Goal: Information Seeking & Learning: Learn about a topic

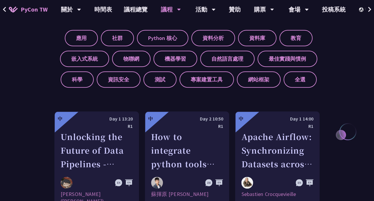
scroll to position [237, 0]
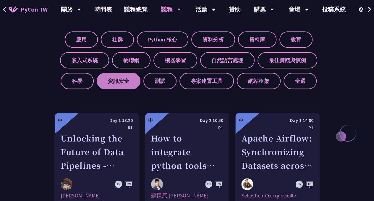
click at [129, 82] on label "資訊安全" at bounding box center [119, 81] width 44 height 16
click at [0, 0] on input "資訊安全" at bounding box center [0, 0] width 0 height 0
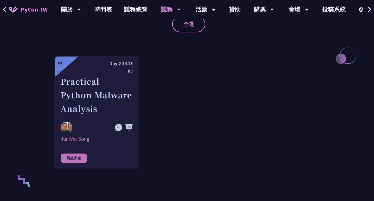
scroll to position [326, 0]
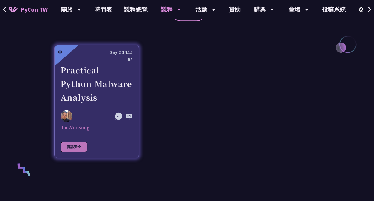
click at [92, 89] on div "Practical Python Malware Analysis" at bounding box center [97, 83] width 72 height 41
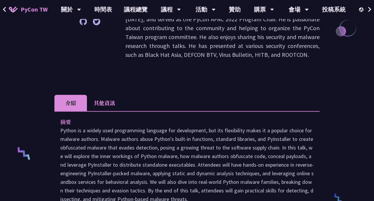
scroll to position [148, 0]
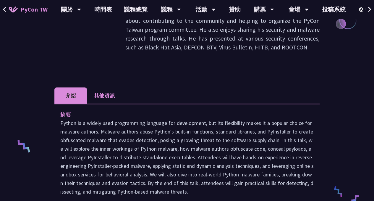
click at [96, 93] on li "其他資訊" at bounding box center [104, 95] width 35 height 16
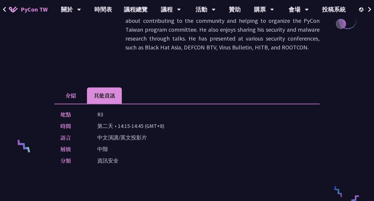
click at [70, 95] on li "介紹" at bounding box center [70, 95] width 33 height 16
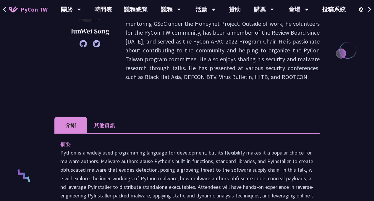
scroll to position [0, 0]
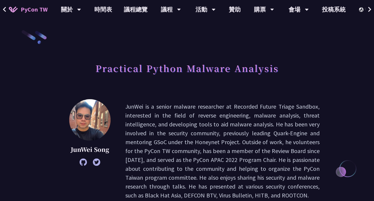
click at [83, 162] on icon at bounding box center [83, 161] width 7 height 7
